Goal: Find contact information: Obtain details needed to contact an individual or organization

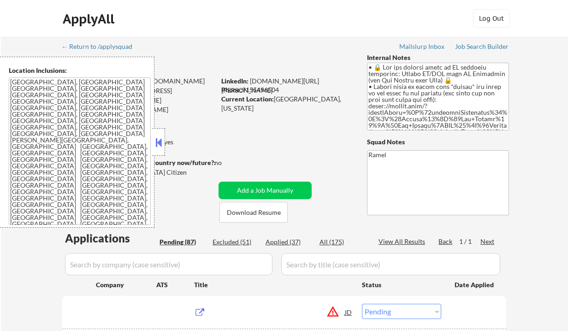
select select ""pending""
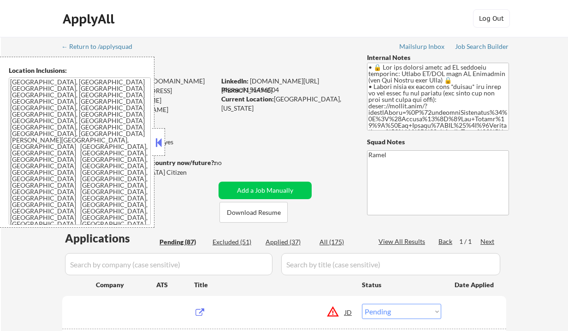
select select ""pending""
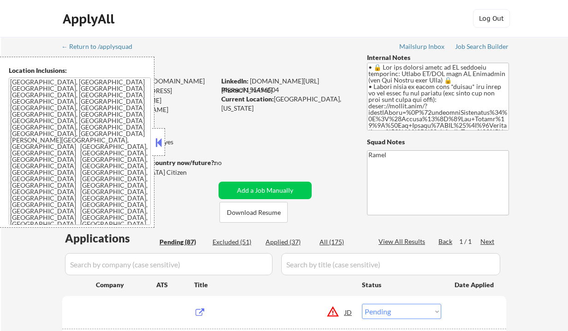
select select ""pending""
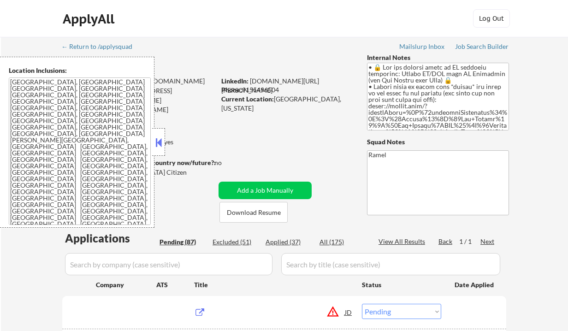
select select ""pending""
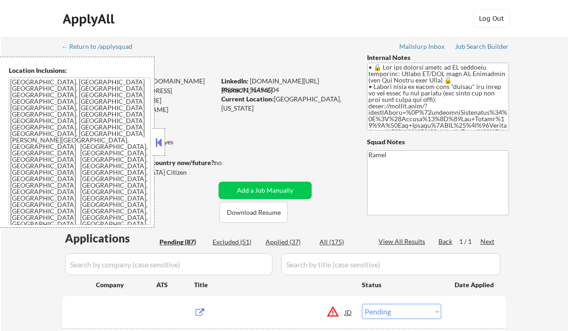
select select ""pending""
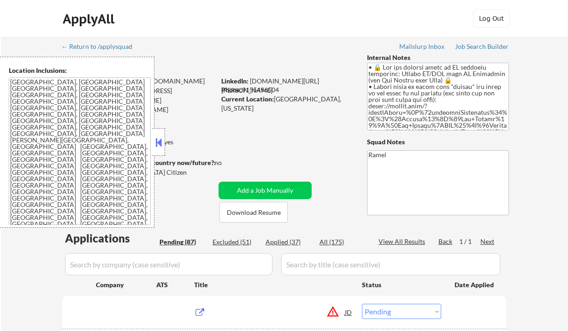
select select ""pending""
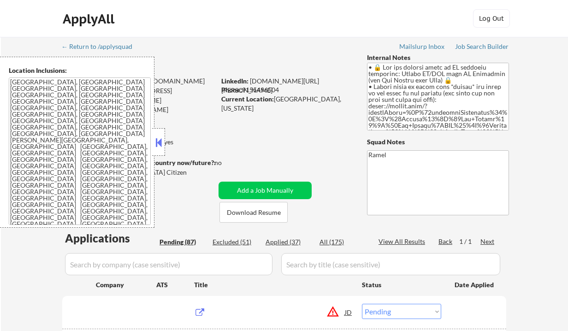
select select ""pending""
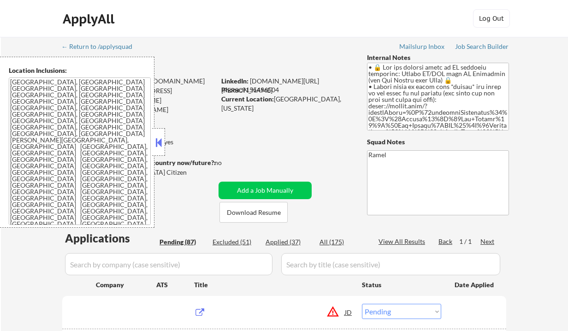
select select ""pending""
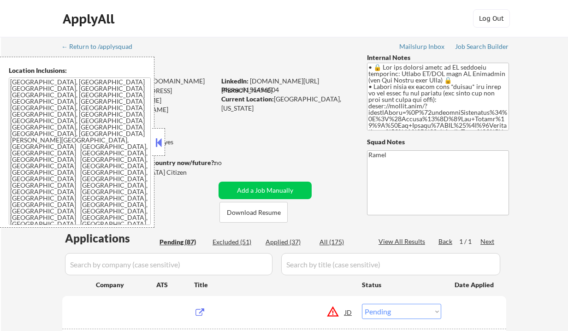
select select ""pending""
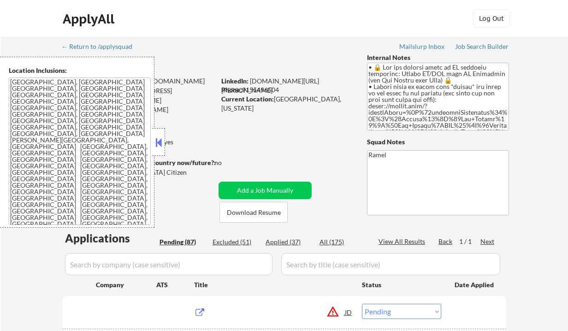
select select ""pending""
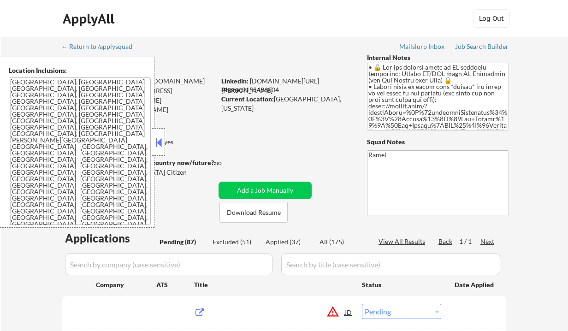
select select ""pending""
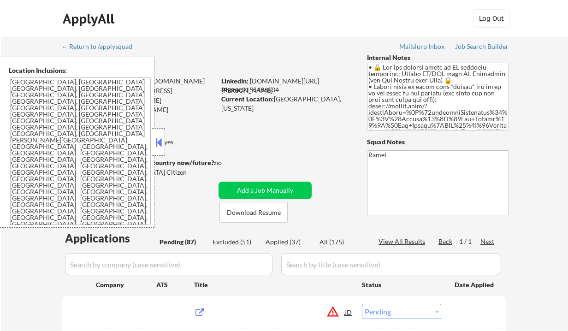
select select ""pending""
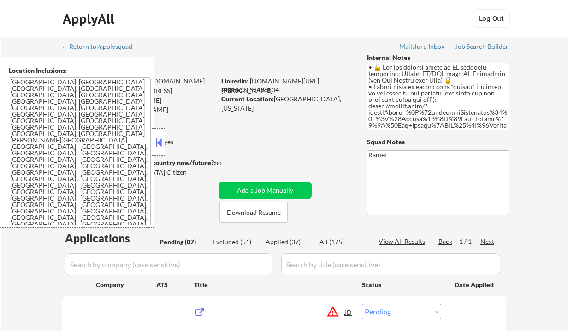
select select ""pending""
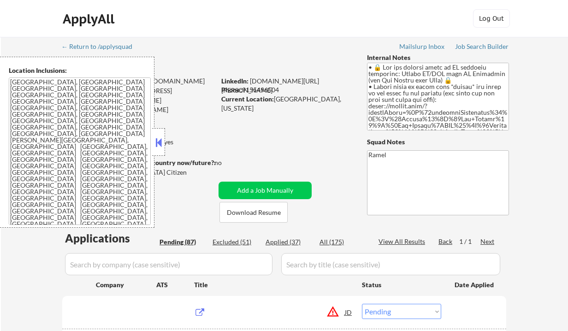
select select ""pending""
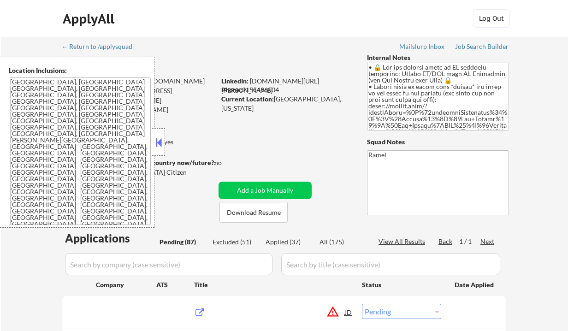
select select ""pending""
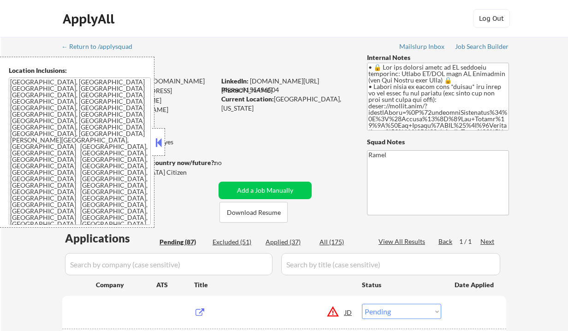
select select ""pending""
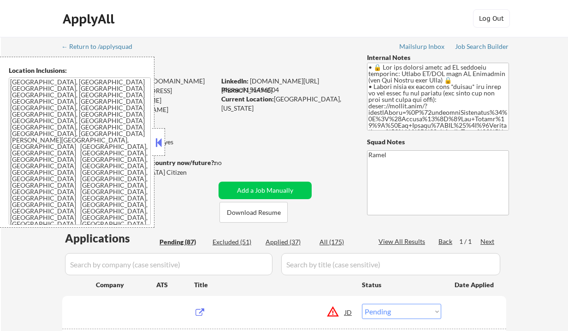
select select ""pending""
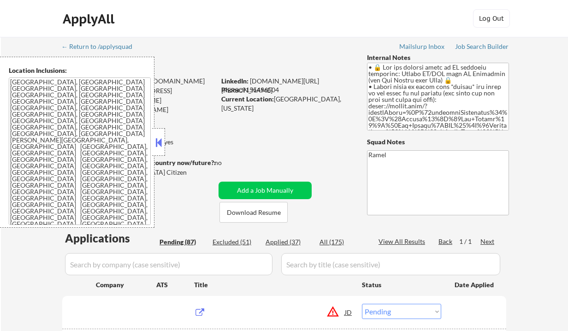
select select ""pending""
click at [159, 134] on div at bounding box center [158, 142] width 13 height 28
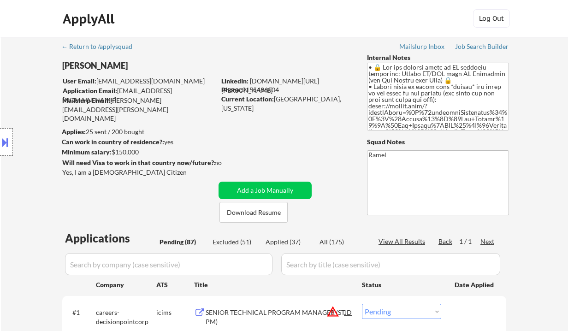
click at [282, 240] on div "Applied (37)" at bounding box center [289, 241] width 46 height 9
select select ""applied""
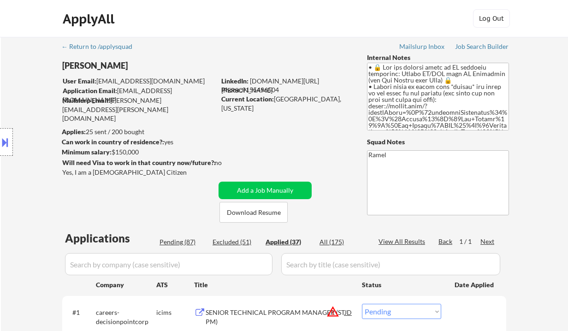
select select ""applied""
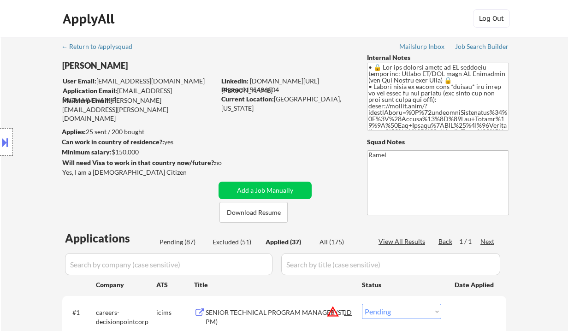
select select ""applied""
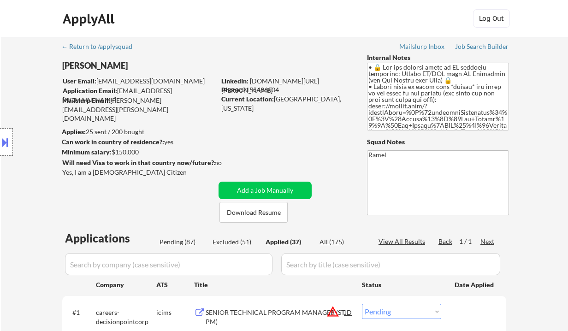
select select ""applied""
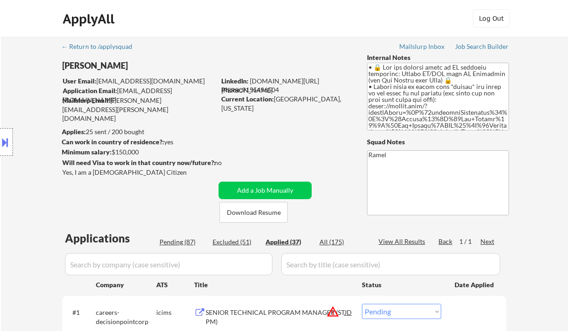
select select ""applied""
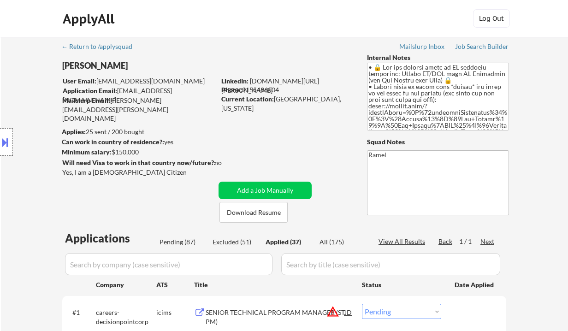
select select ""applied""
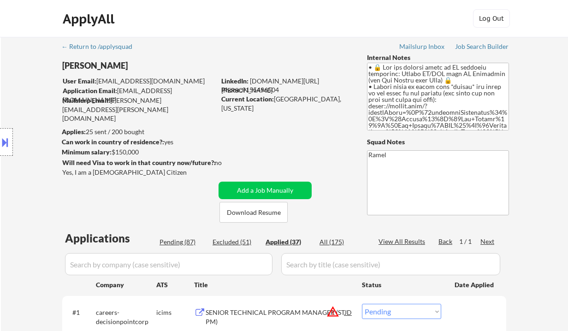
select select ""applied""
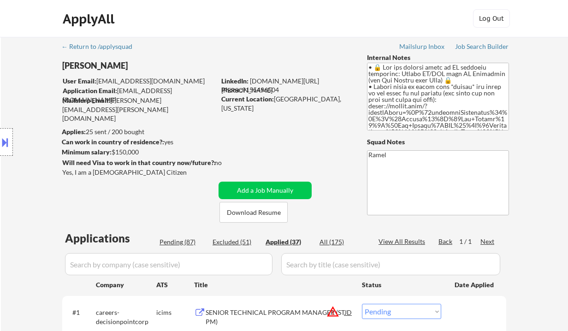
select select ""applied""
click at [16, 160] on div "Location Inclusions: Tampa, FL St. Petersburg, FL Clearwater, FL Brandon, FL Ri…" at bounding box center [82, 142] width 165 height 171
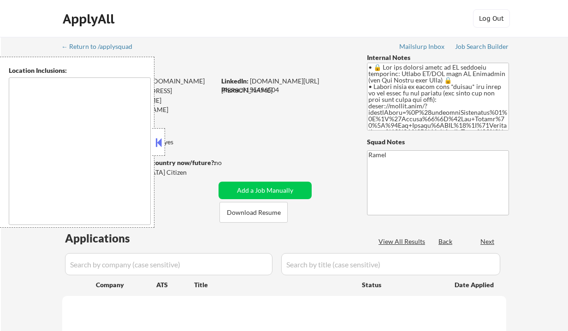
type textarea "[GEOGRAPHIC_DATA], [GEOGRAPHIC_DATA] [GEOGRAPHIC_DATA], [GEOGRAPHIC_DATA] [GEOG…"
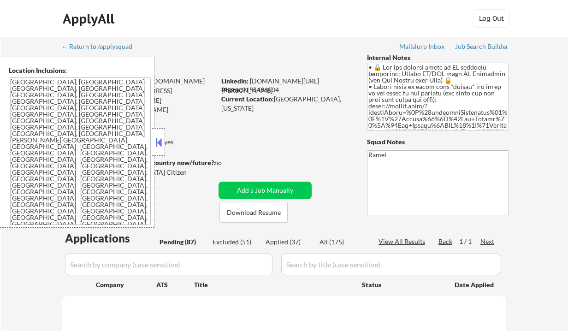
click at [157, 136] on button at bounding box center [159, 143] width 10 height 14
click at [159, 144] on button at bounding box center [159, 143] width 10 height 14
select select ""pending""
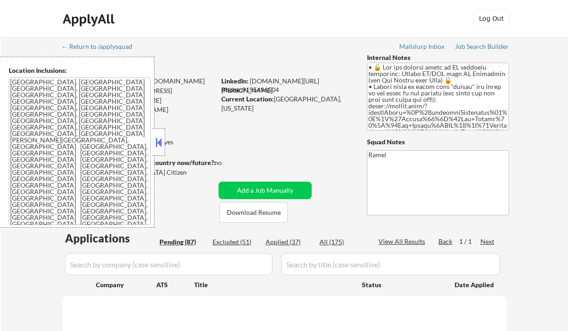
select select ""pending""
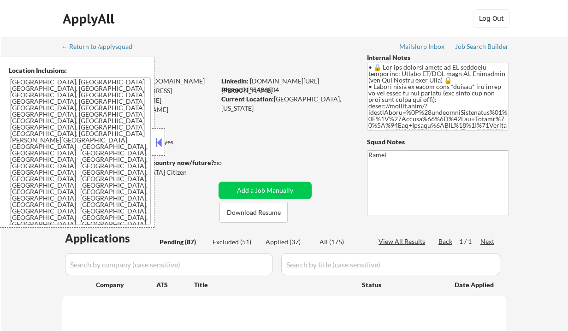
select select ""pending""
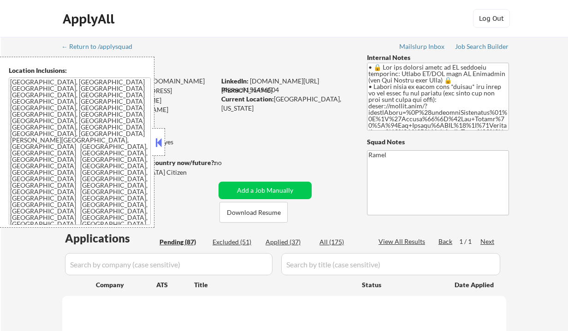
select select ""pending""
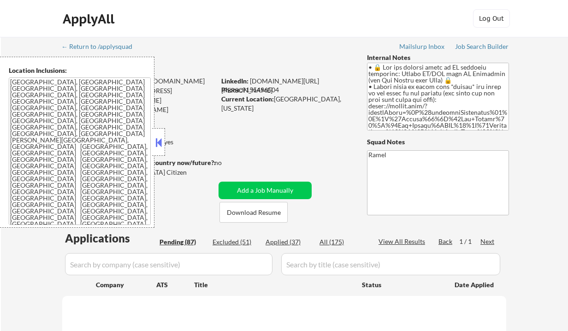
select select ""pending""
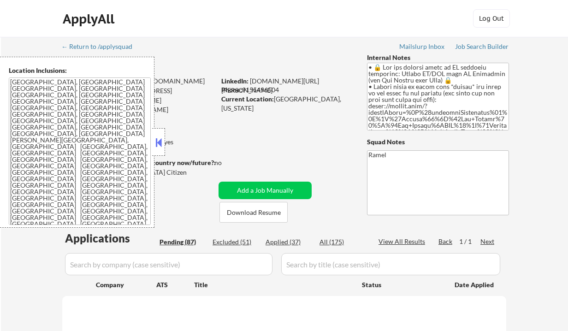
select select ""pending""
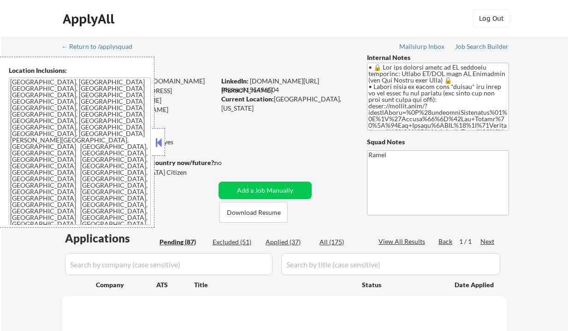
select select ""pending""
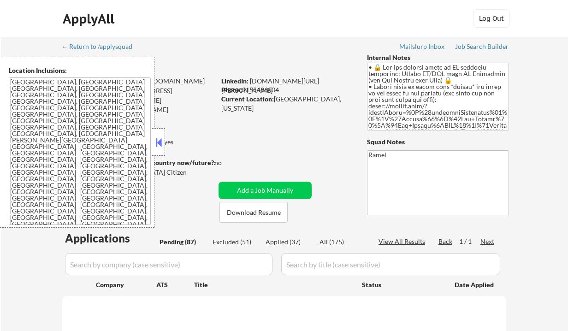
select select ""pending""
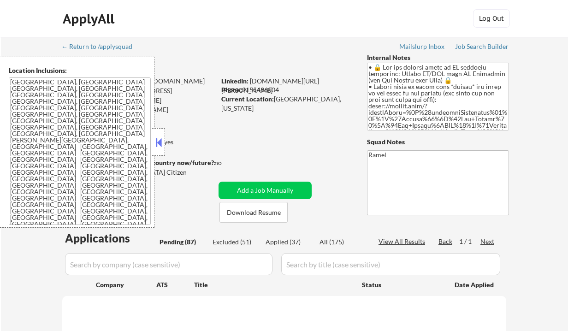
select select ""pending""
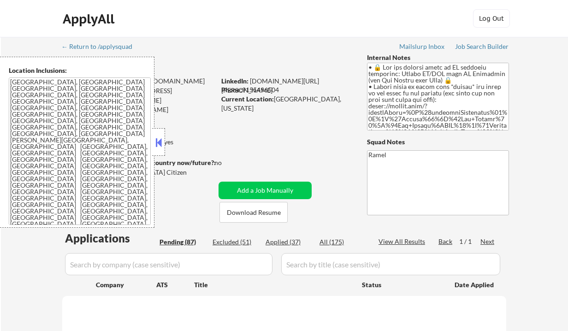
select select ""pending""
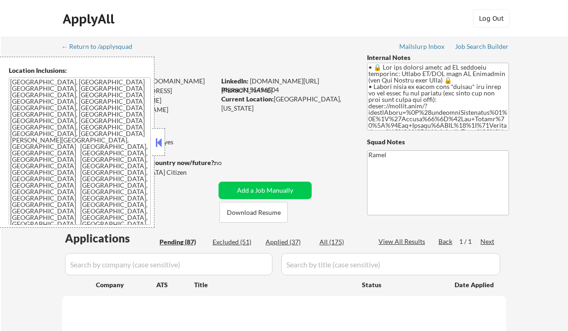
select select ""pending""
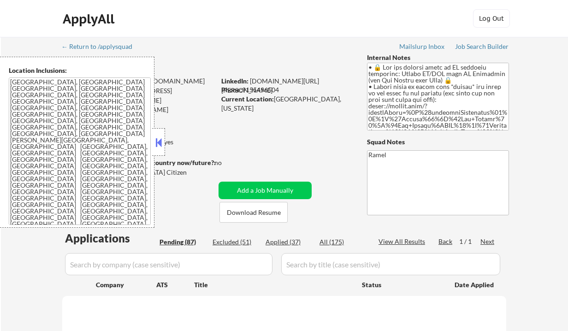
select select ""pending""
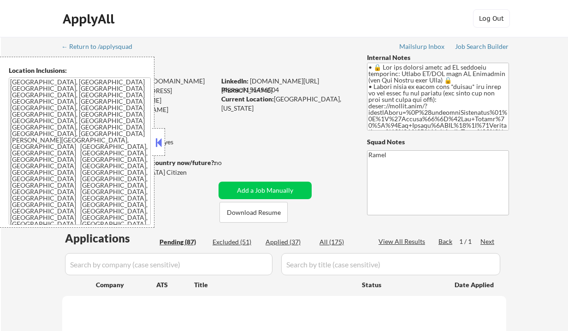
select select ""pending""
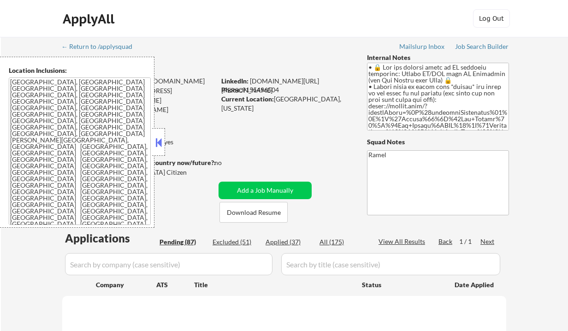
select select ""pending""
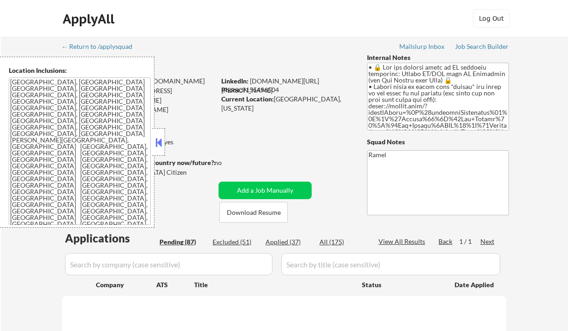
select select ""pending""
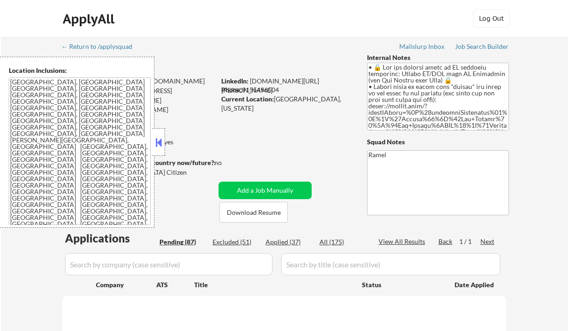
select select ""pending""
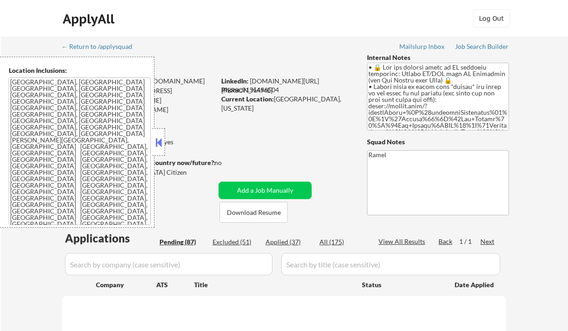
select select ""pending""
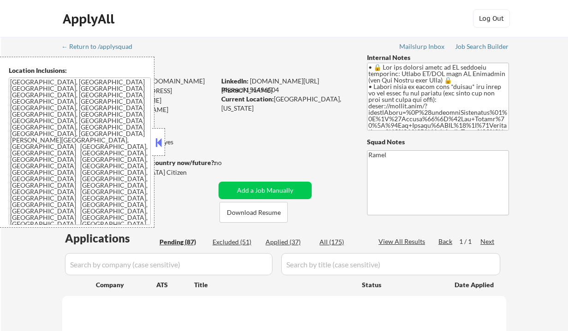
select select ""pending""
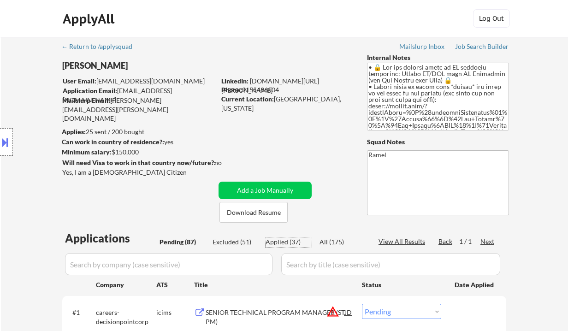
click at [289, 242] on div "Applied (37)" at bounding box center [289, 241] width 46 height 9
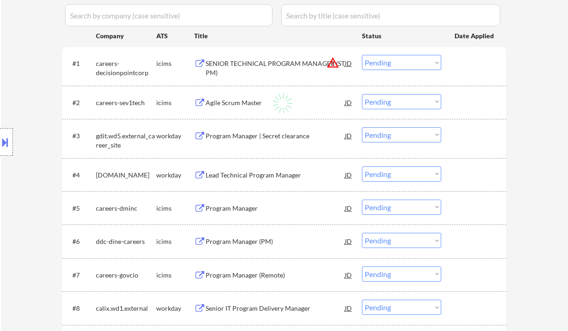
select select ""applied""
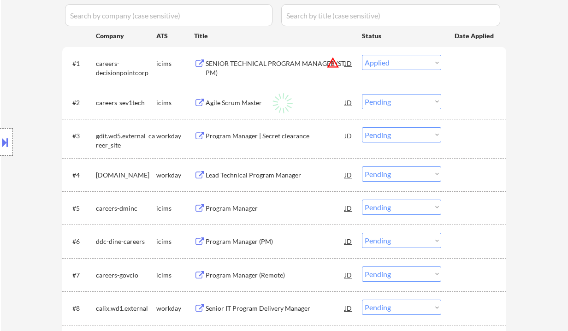
select select ""applied""
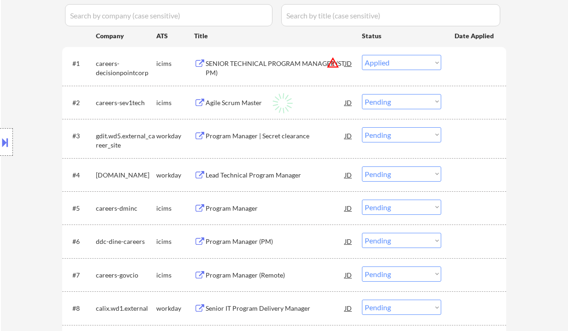
select select ""applied""
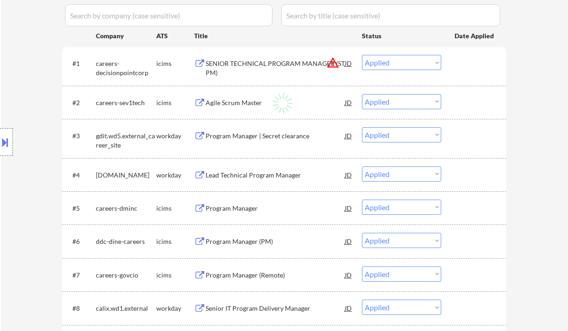
select select ""applied""
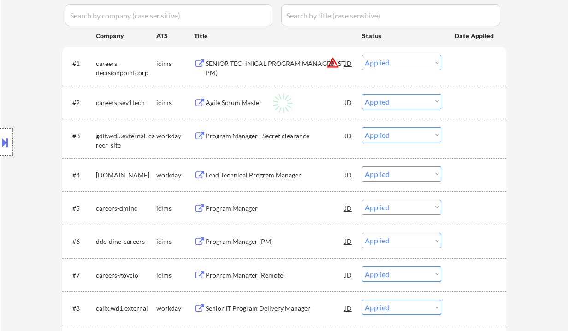
select select ""applied""
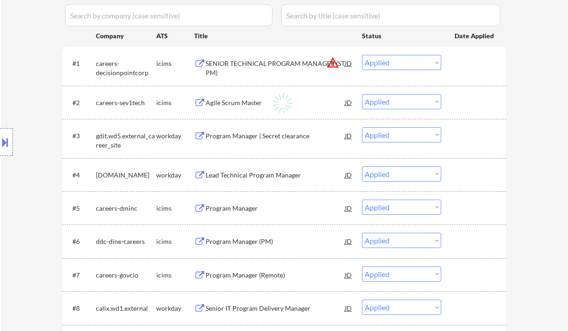
select select ""applied""
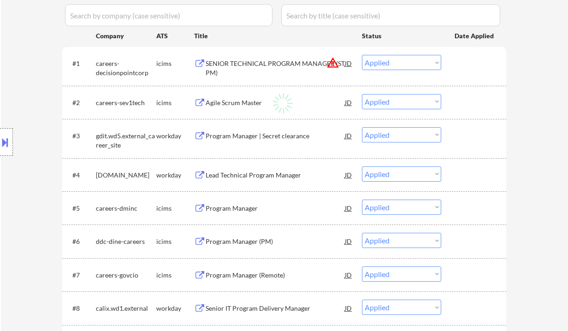
select select ""applied""
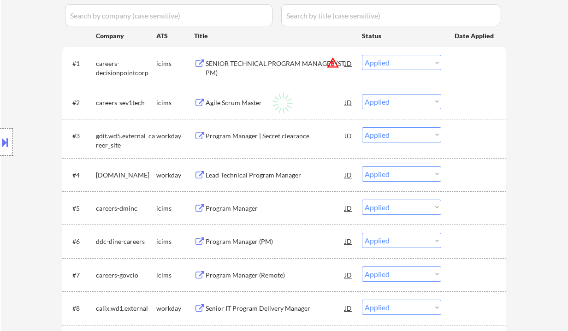
select select ""applied""
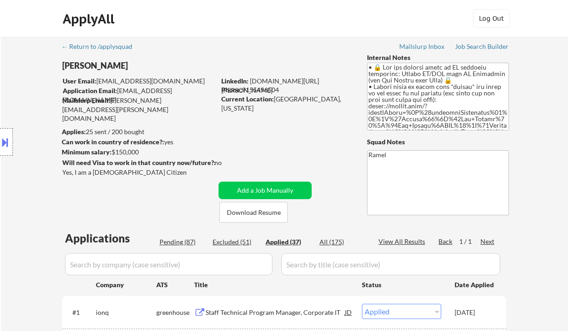
click at [12, 33] on div "ApplyAll Log Out" at bounding box center [284, 18] width 568 height 37
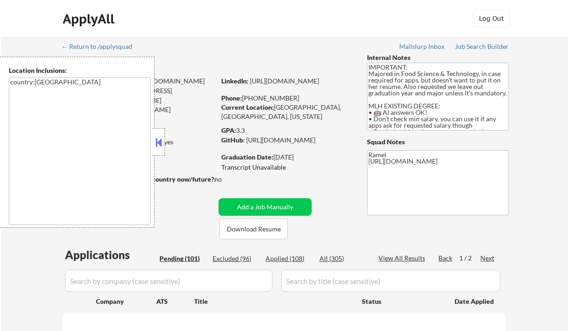
click at [162, 139] on button at bounding box center [159, 143] width 10 height 14
select select ""pending""
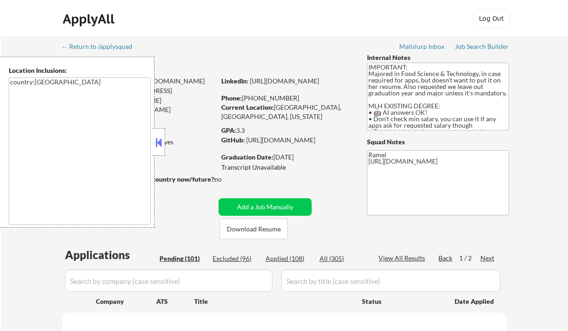
select select ""pending""
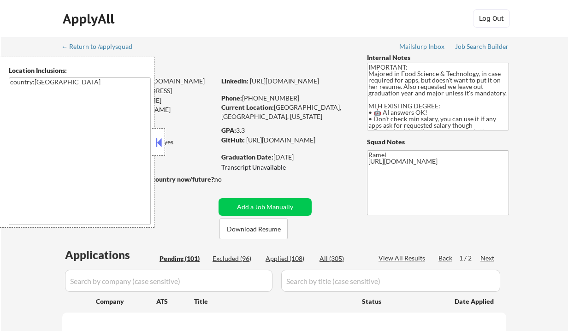
select select ""pending""
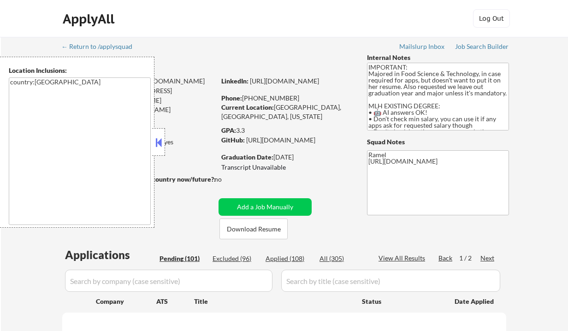
select select ""pending""
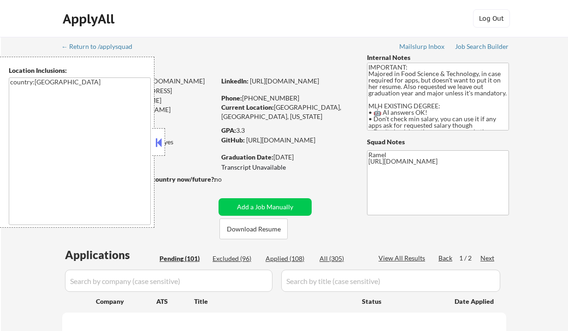
select select ""pending""
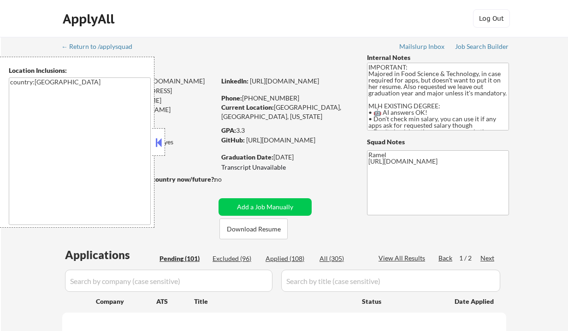
select select ""pending""
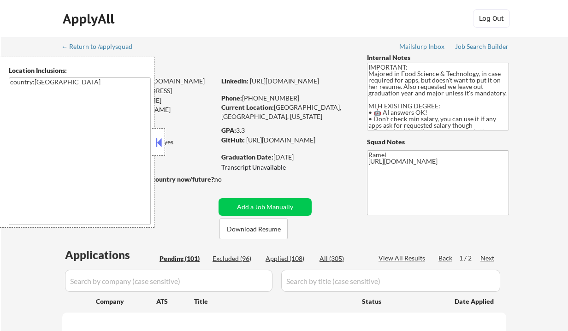
select select ""pending""
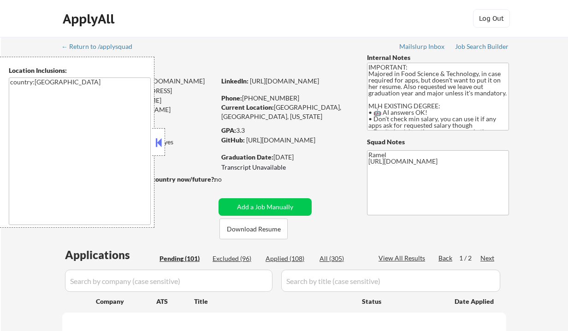
select select ""pending""
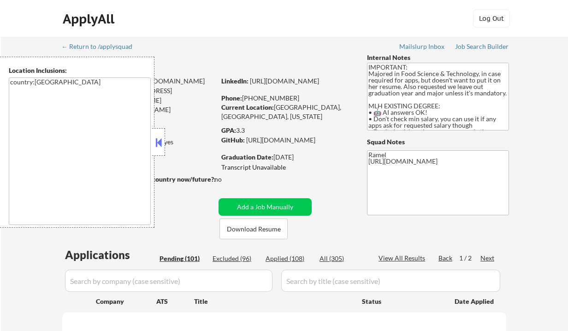
select select ""pending""
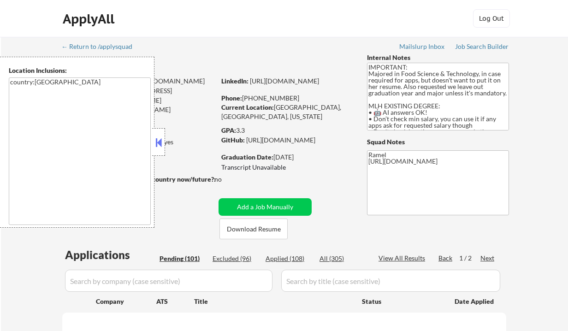
select select ""pending""
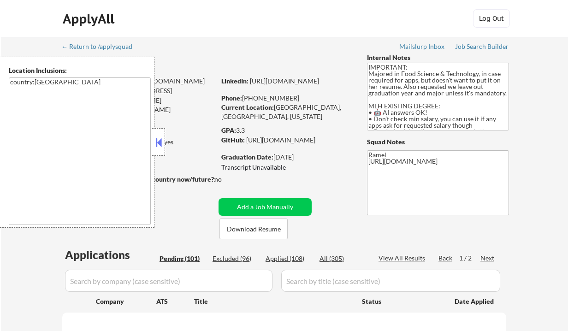
select select ""pending""
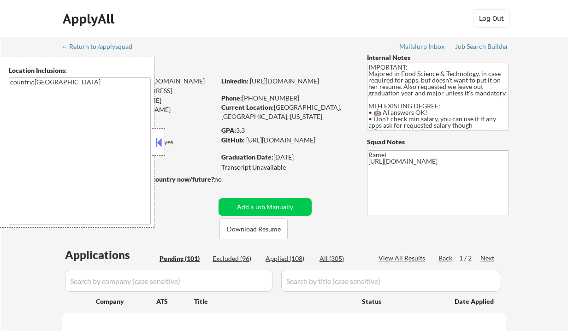
select select ""pending""
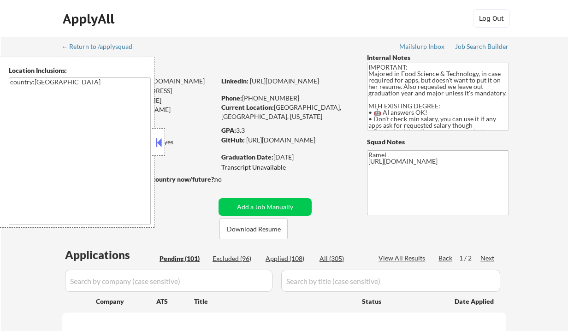
select select ""pending""
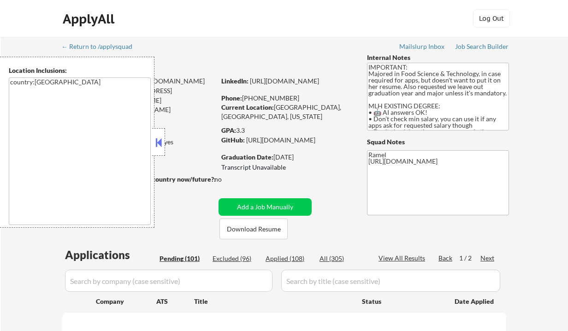
select select ""pending""
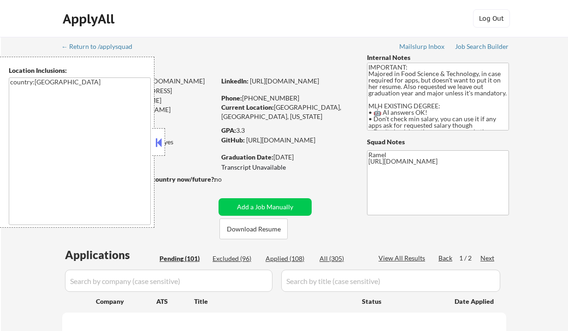
select select ""pending""
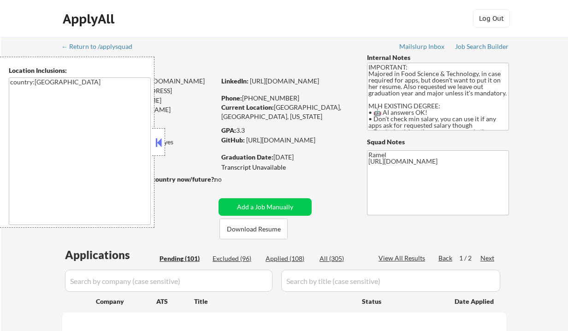
select select ""pending""
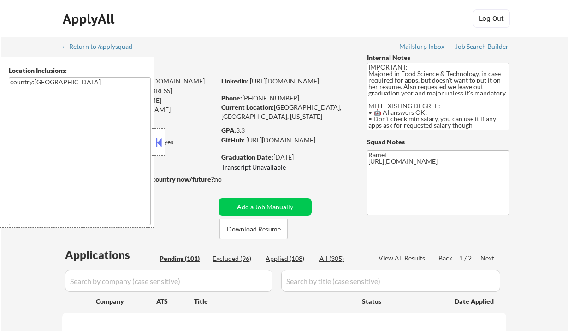
select select ""pending""
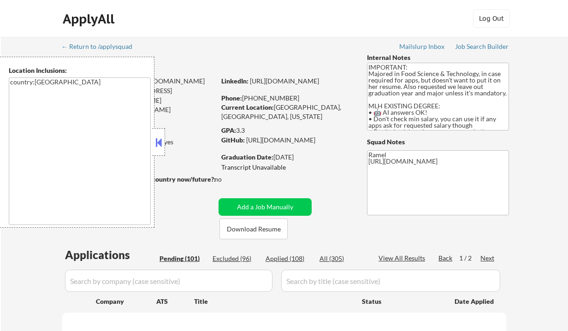
select select ""pending""
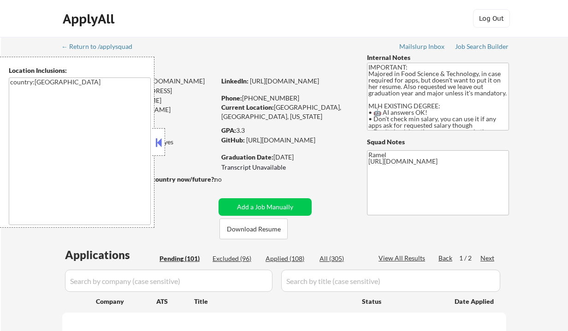
select select ""pending""
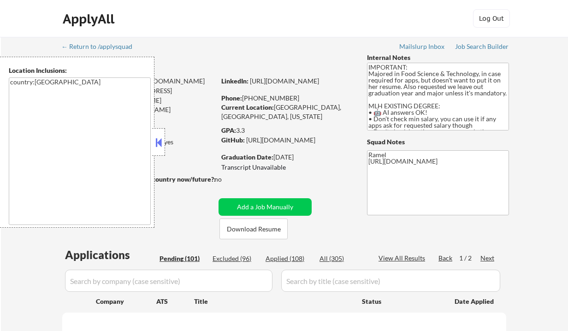
select select ""pending""
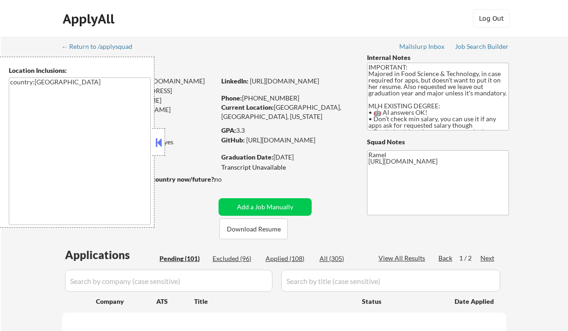
select select ""pending""
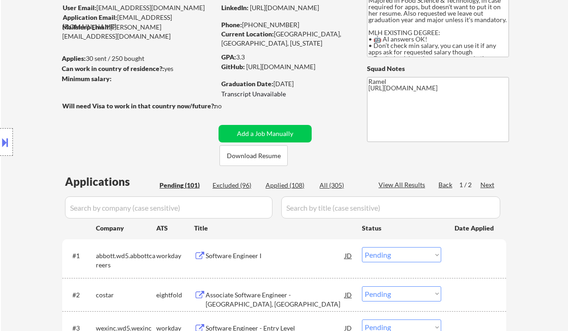
scroll to position [84, 0]
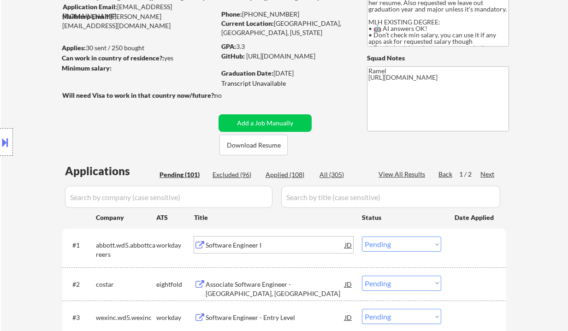
click at [242, 245] on div "Software Engineer I" at bounding box center [275, 245] width 139 height 9
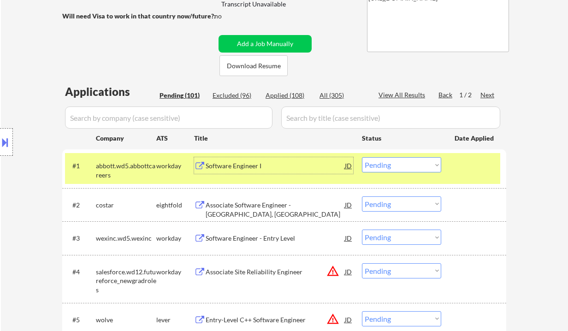
scroll to position [207, 0]
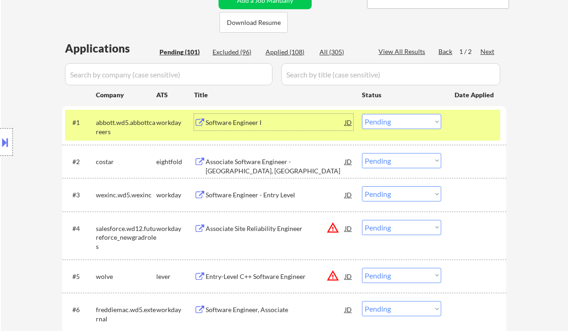
click at [395, 121] on select "Choose an option... Pending Applied Excluded (Questions) Excluded (Expired) Exc…" at bounding box center [401, 121] width 79 height 15
click at [362, 114] on select "Choose an option... Pending Applied Excluded (Questions) Excluded (Expired) Exc…" at bounding box center [401, 121] width 79 height 15
click at [269, 196] on div "Software Engineer - Entry Level" at bounding box center [275, 194] width 139 height 9
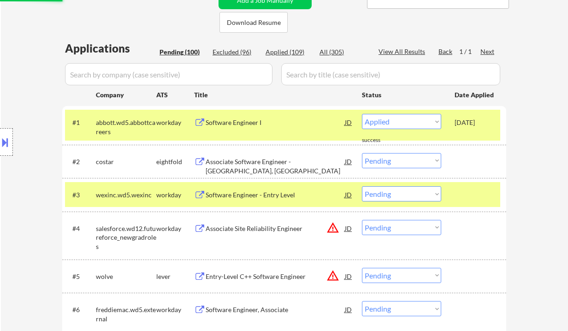
select select ""pending""
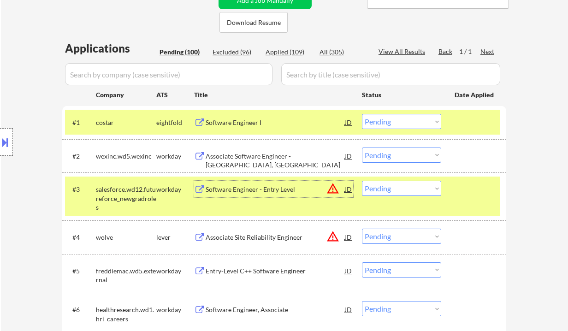
click at [398, 154] on select "Choose an option... Pending Applied Excluded (Questions) Excluded (Expired) Exc…" at bounding box center [401, 155] width 79 height 15
click at [362, 148] on select "Choose an option... Pending Applied Excluded (Questions) Excluded (Expired) Exc…" at bounding box center [401, 155] width 79 height 15
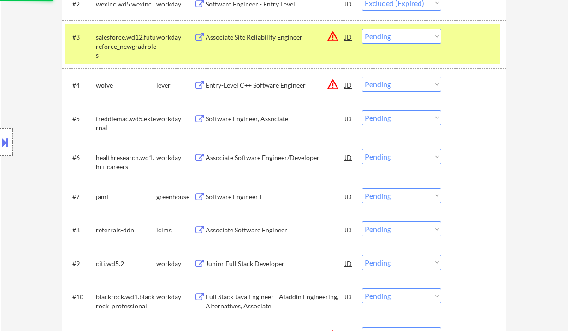
scroll to position [391, 0]
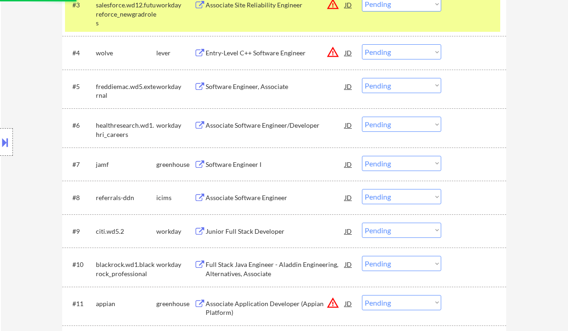
click at [250, 85] on div "Software Engineer, Associate" at bounding box center [275, 86] width 139 height 9
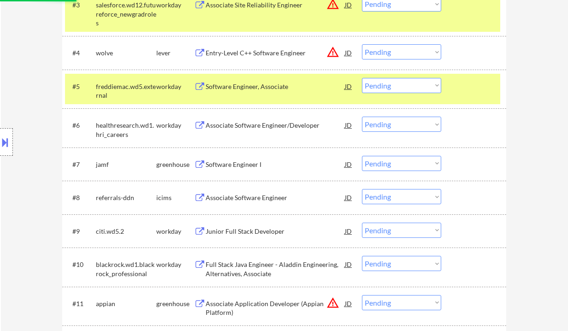
select select ""pending""
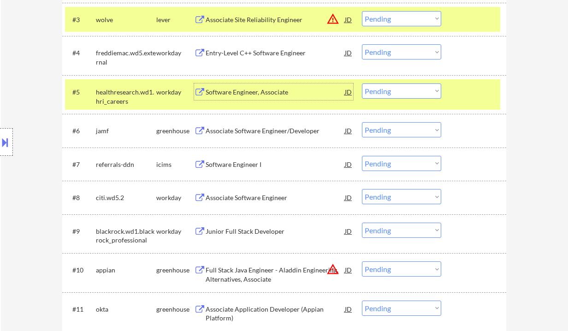
click at [250, 89] on div "Software Engineer, Associate" at bounding box center [275, 92] width 139 height 9
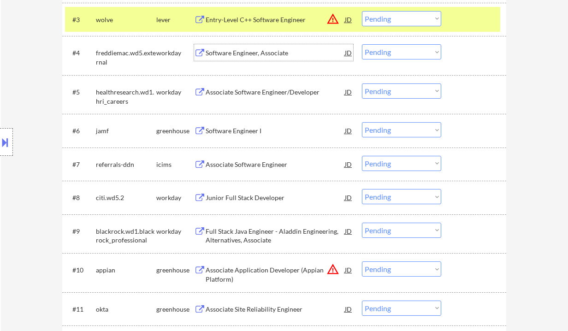
click at [248, 59] on div "Software Engineer, Associate" at bounding box center [275, 52] width 139 height 17
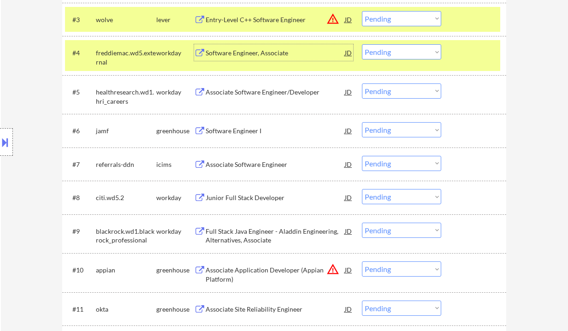
click at [386, 58] on select "Choose an option... Pending Applied Excluded (Questions) Excluded (Expired) Exc…" at bounding box center [401, 51] width 79 height 15
click at [362, 44] on select "Choose an option... Pending Applied Excluded (Questions) Excluded (Expired) Exc…" at bounding box center [401, 51] width 79 height 15
click at [246, 94] on div "Associate Software Engineer/Developer" at bounding box center [275, 92] width 139 height 9
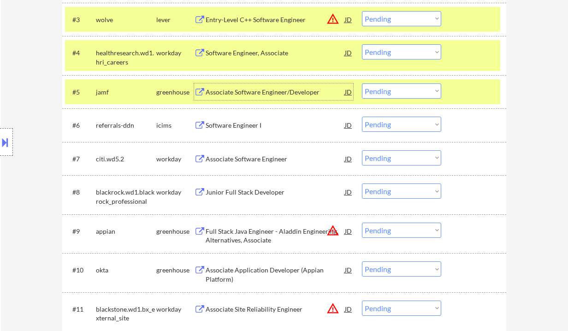
drag, startPoint x: 392, startPoint y: 55, endPoint x: 399, endPoint y: 59, distance: 7.8
click at [392, 55] on select "Choose an option... Pending Applied Excluded (Questions) Excluded (Expired) Exc…" at bounding box center [401, 51] width 79 height 15
click at [362, 44] on select "Choose an option... Pending Applied Excluded (Questions) Excluded (Expired) Exc…" at bounding box center [401, 51] width 79 height 15
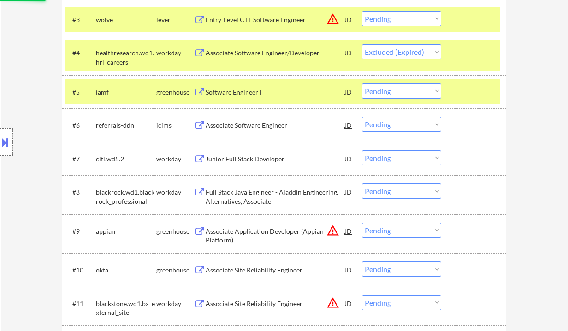
click at [289, 89] on div "Software Engineer I" at bounding box center [275, 92] width 139 height 9
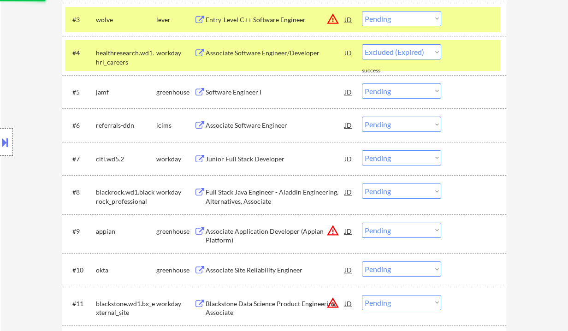
select select ""pending""
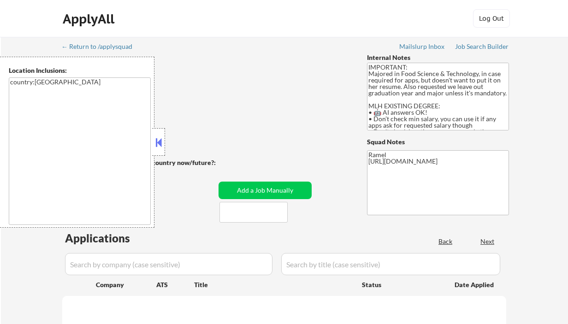
select select ""pending""
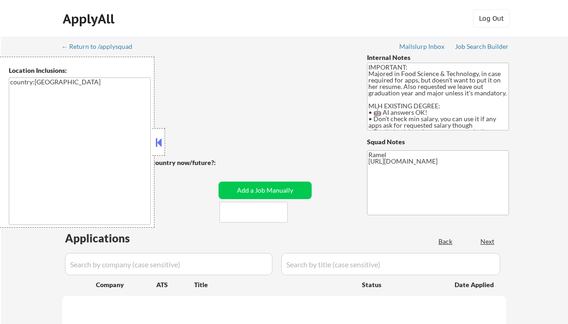
select select ""pending""
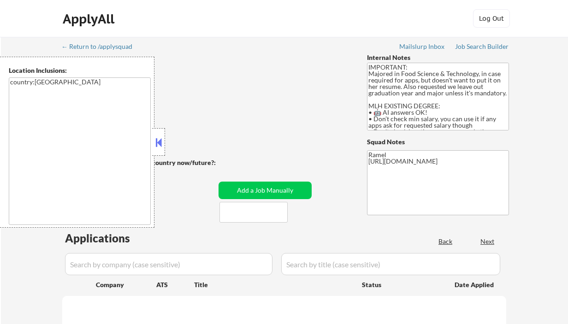
select select ""pending""
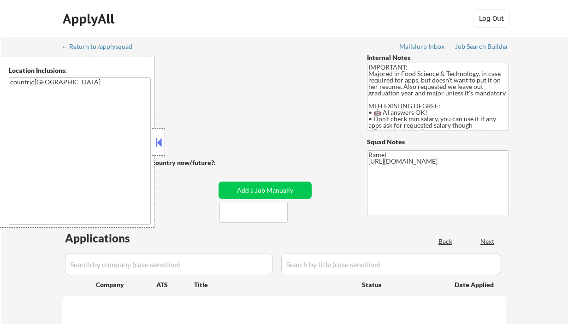
select select ""pending""
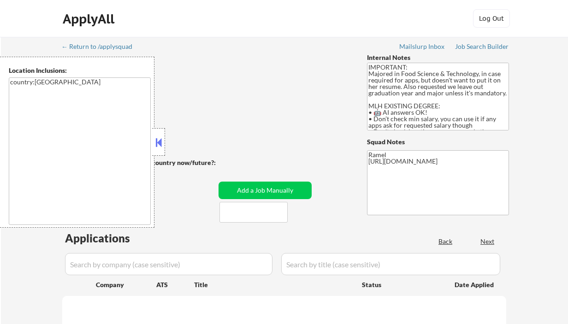
select select ""pending""
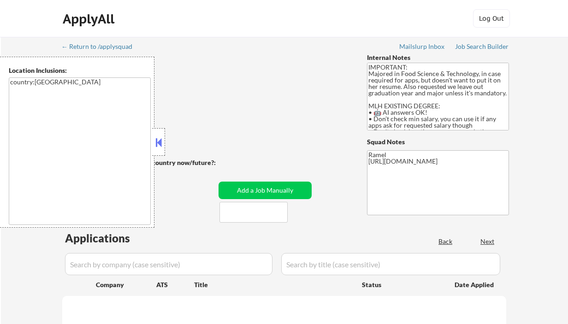
select select ""pending""
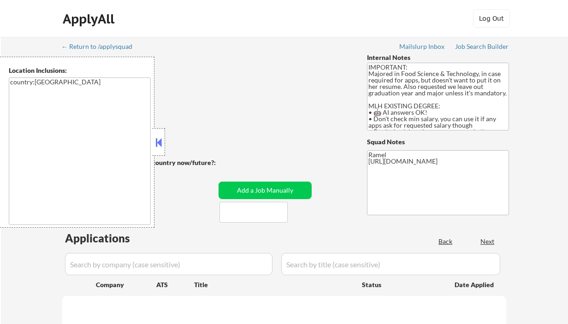
select select ""pending""
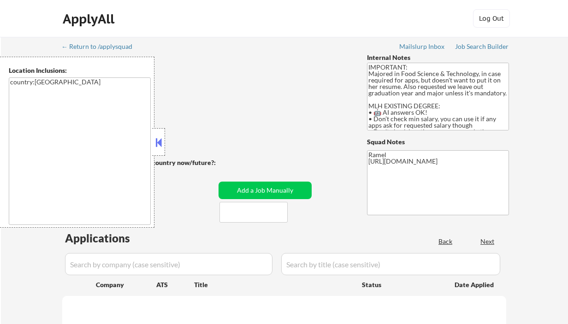
select select ""pending""
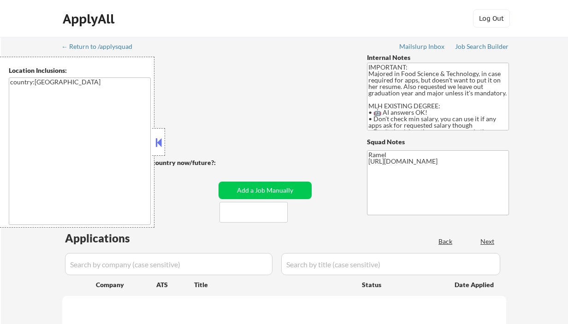
select select ""pending""
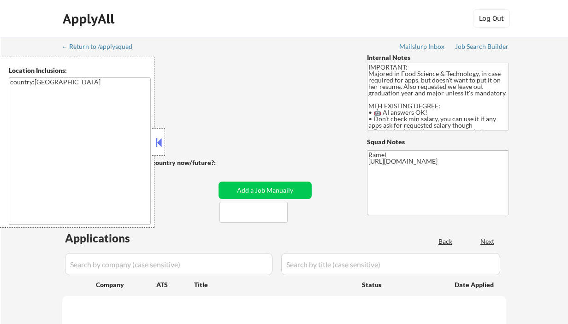
select select ""pending""
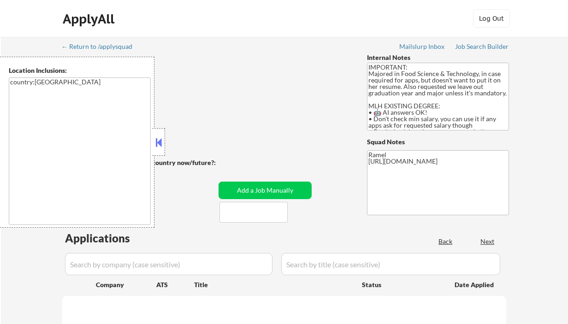
select select ""pending""
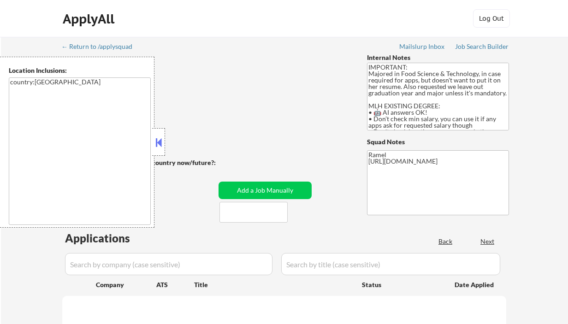
select select ""pending""
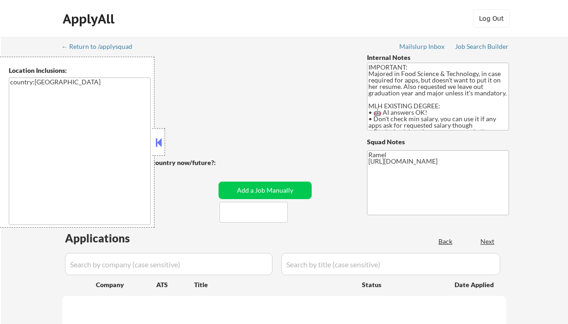
select select ""pending""
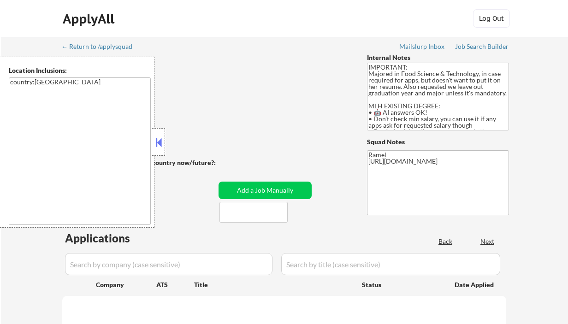
select select ""pending""
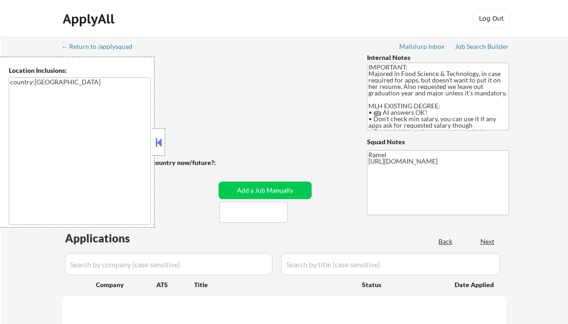
select select ""pending""
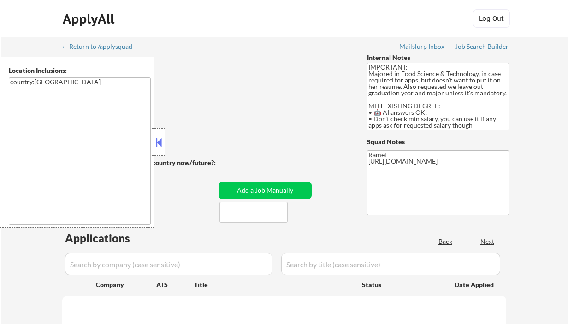
select select ""pending""
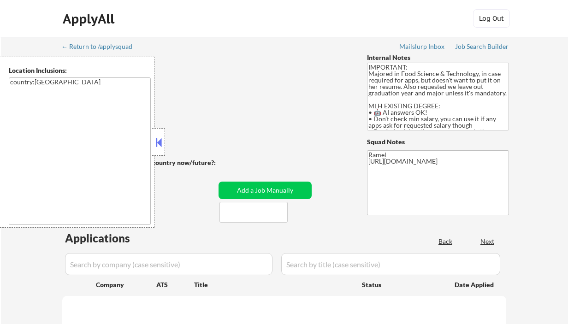
select select ""pending""
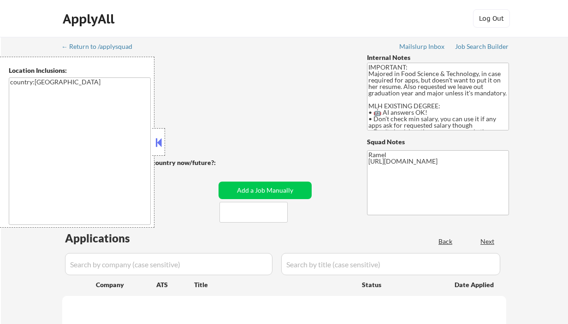
select select ""pending""
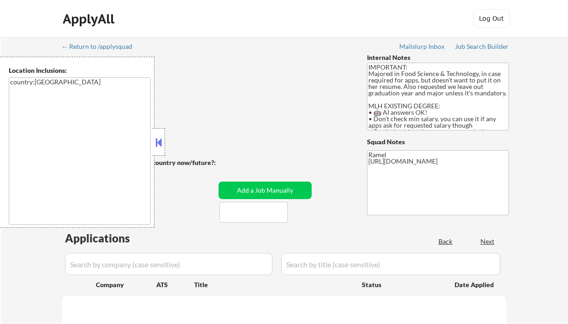
select select ""pending""
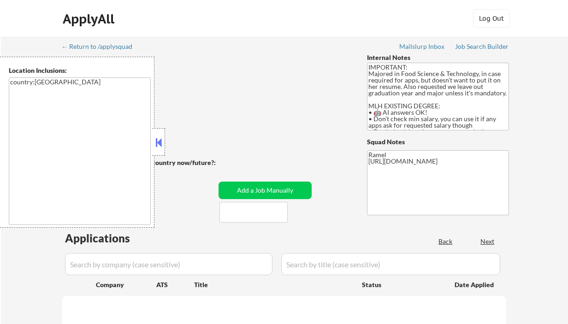
select select ""pending""
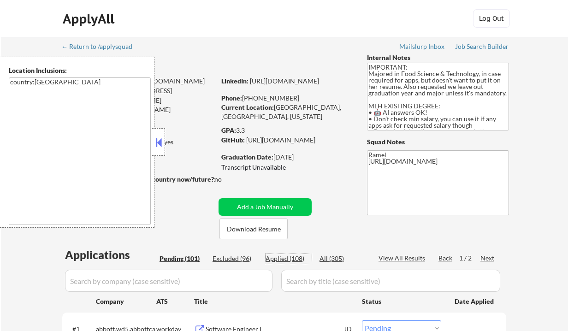
click at [287, 261] on div "Applied (108)" at bounding box center [289, 258] width 46 height 9
click at [157, 141] on button at bounding box center [159, 143] width 10 height 14
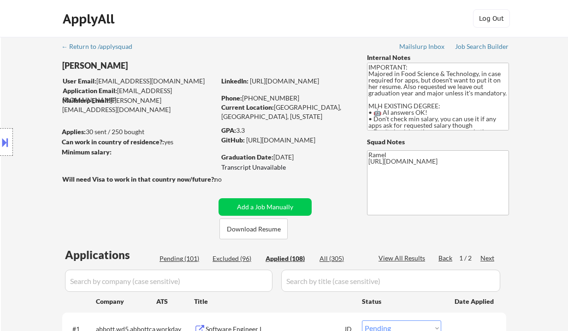
select select ""applied""
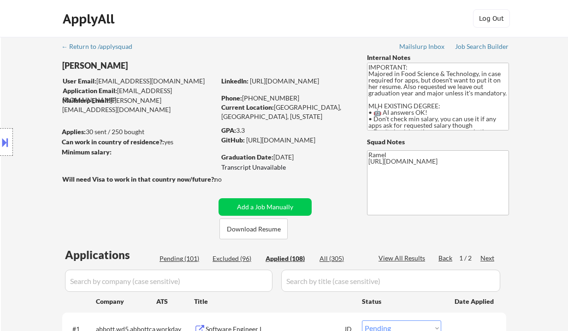
select select ""applied""
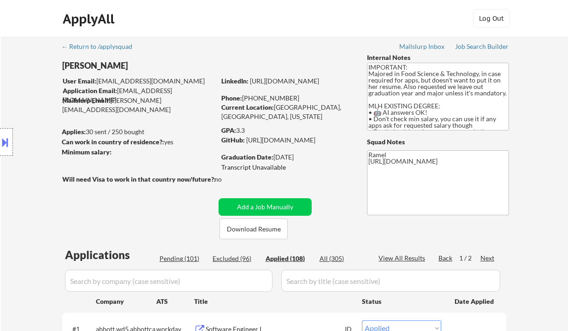
select select ""applied""
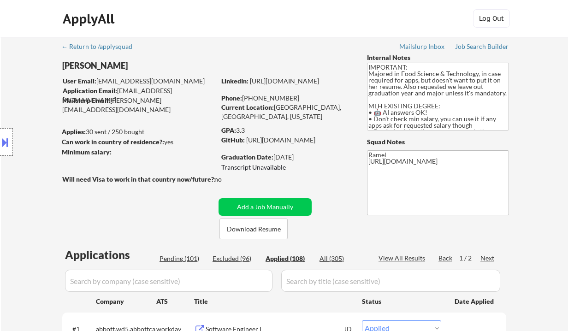
select select ""applied""
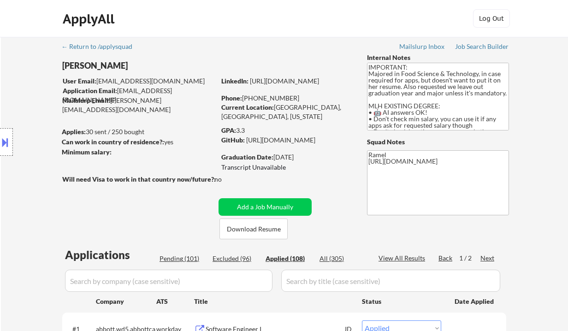
select select ""applied""
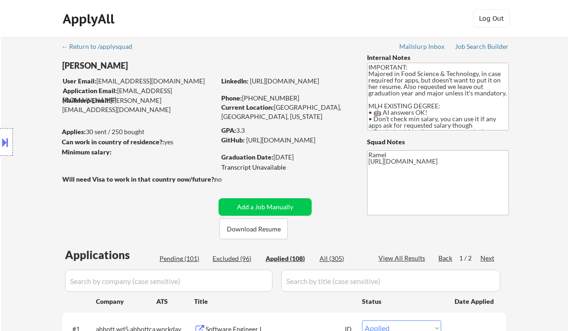
select select ""applied""
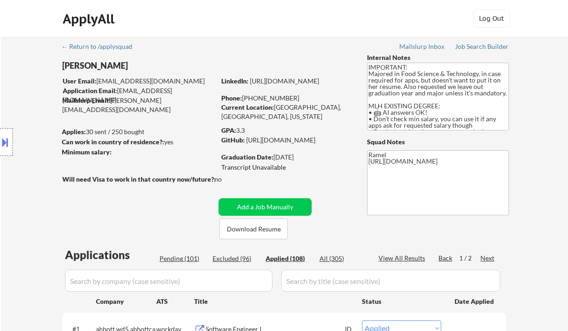
select select ""applied""
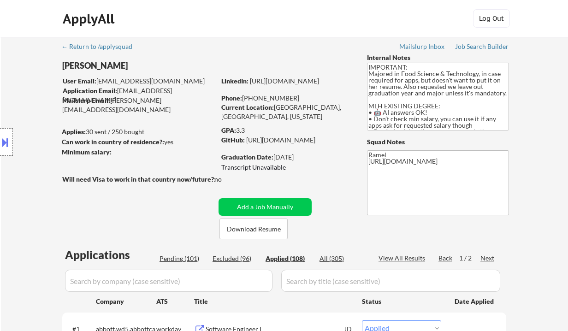
select select ""applied""
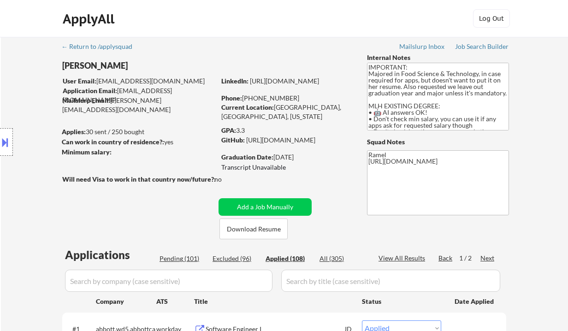
select select ""applied""
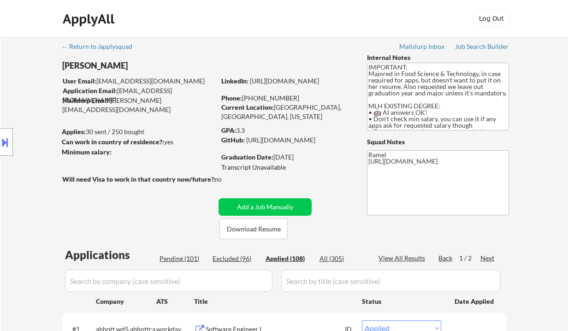
select select ""applied""
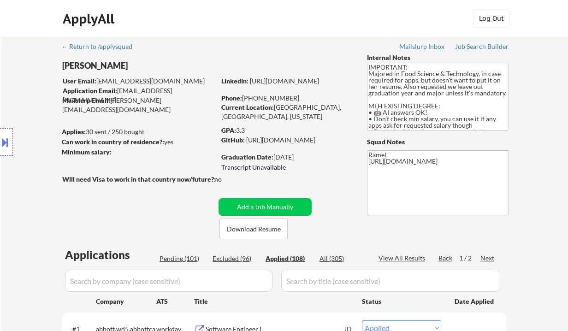
select select ""applied""
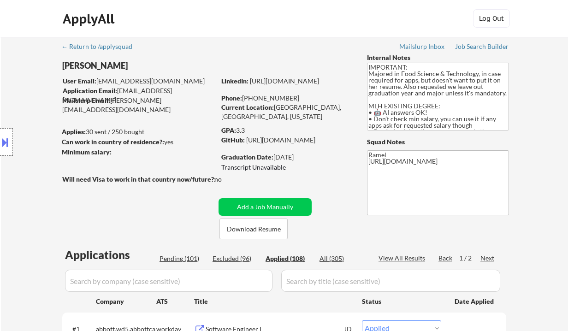
select select ""applied""
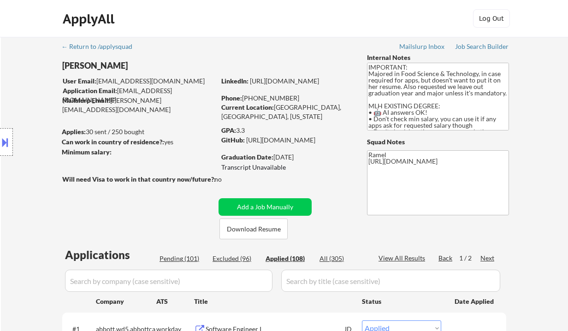
select select ""applied""
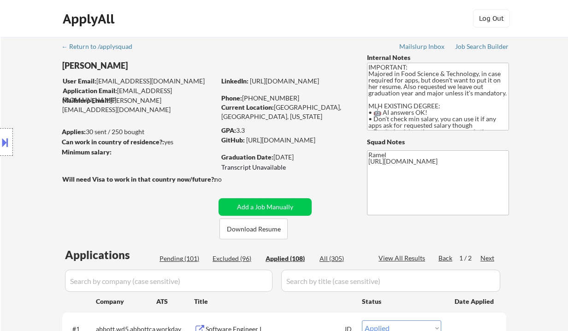
select select ""applied""
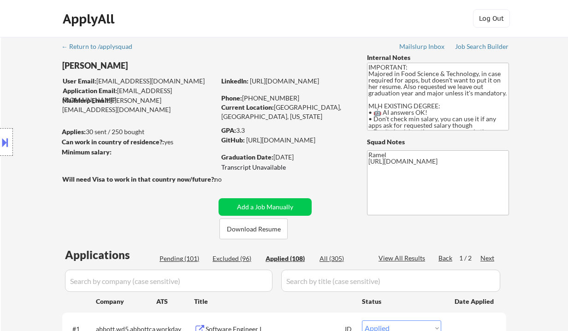
select select ""applied""
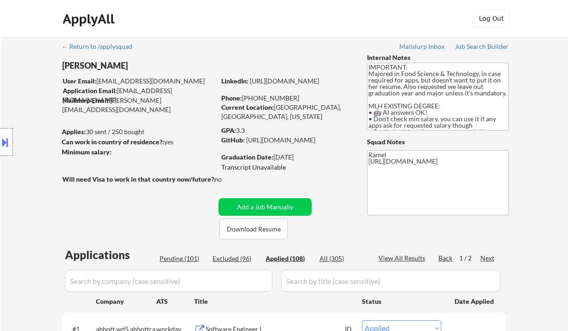
select select ""applied""
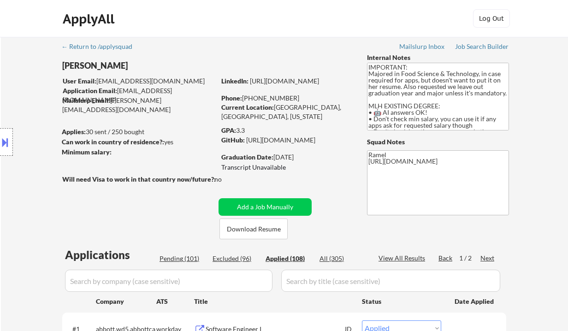
select select ""applied""
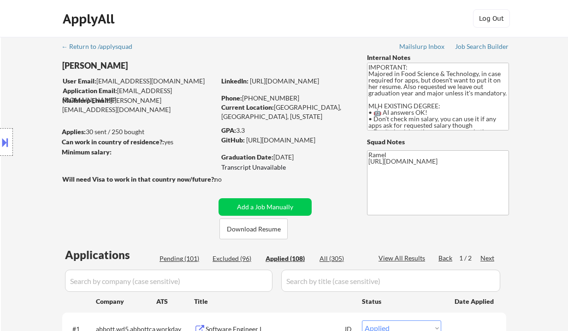
select select ""applied""
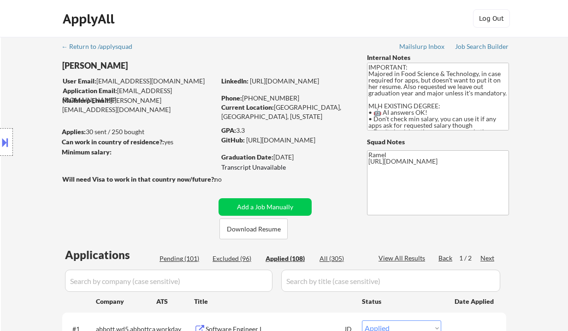
select select ""applied""
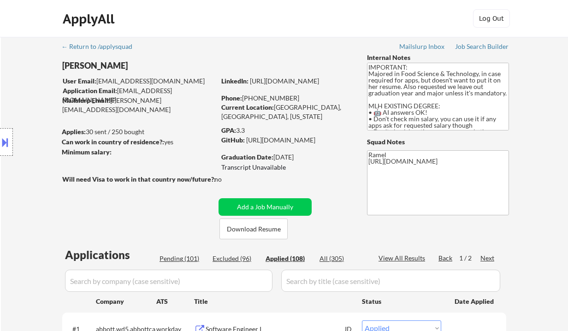
select select ""applied""
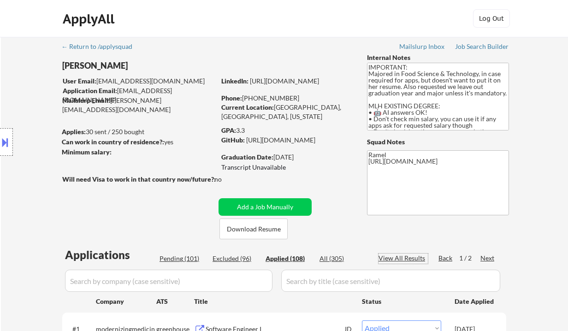
click at [405, 259] on div "View All Results" at bounding box center [402, 258] width 49 height 9
drag, startPoint x: 286, startPoint y: 99, endPoint x: 245, endPoint y: 95, distance: 40.7
click at [245, 97] on div "Phone: [PHONE_NUMBER]" at bounding box center [286, 98] width 130 height 9
drag, startPoint x: 286, startPoint y: 98, endPoint x: 243, endPoint y: 96, distance: 42.4
click at [243, 96] on div "Phone: [PHONE_NUMBER]" at bounding box center [286, 98] width 130 height 9
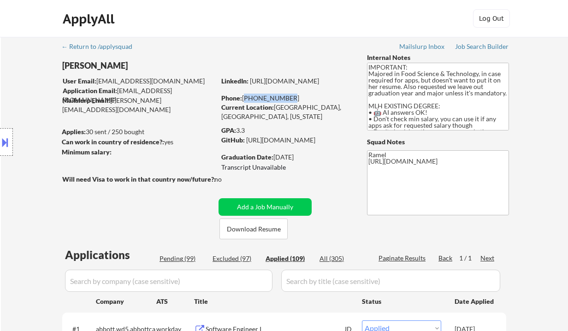
copy div "[PHONE_NUMBER]"
drag, startPoint x: 285, startPoint y: 98, endPoint x: 243, endPoint y: 95, distance: 42.0
click at [243, 95] on div "Phone: [PHONE_NUMBER]" at bounding box center [286, 98] width 130 height 9
copy div "[PHONE_NUMBER]"
